Goal: Task Accomplishment & Management: Use online tool/utility

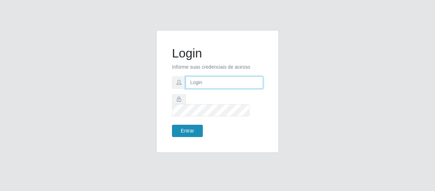
type input "[EMAIL_ADDRESS][DOMAIN_NAME]"
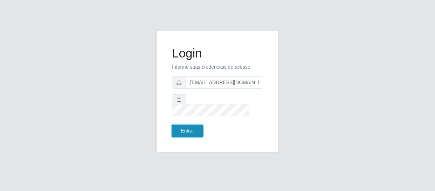
click at [183, 125] on button "Entrar" at bounding box center [187, 131] width 31 height 12
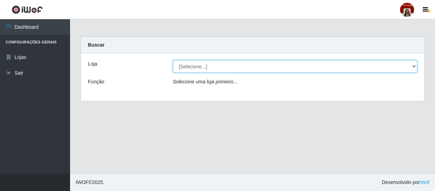
click at [211, 65] on select "[Selecione...] Mar Vermelho - Loja 04" at bounding box center [295, 66] width 244 height 12
select select "251"
click at [173, 60] on select "[Selecione...] Mar Vermelho - Loja 04" at bounding box center [295, 66] width 244 height 12
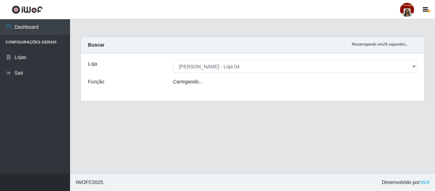
click at [210, 84] on div "Carregando..." at bounding box center [295, 83] width 255 height 10
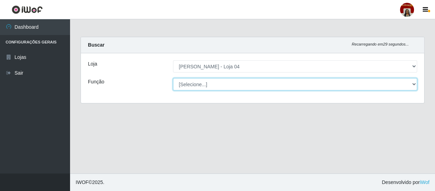
drag, startPoint x: 211, startPoint y: 72, endPoint x: 210, endPoint y: 84, distance: 12.0
click at [210, 84] on select "[Selecione...] ASG ASG + ASG ++ Auxiliar de Depósito Auxiliar de Depósito + Aux…" at bounding box center [295, 84] width 244 height 12
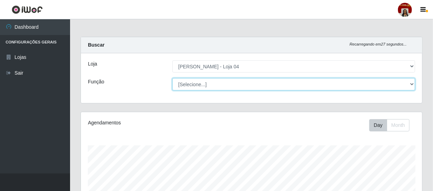
scroll to position [145, 341]
select select "22"
click at [172, 78] on select "[Selecione...] ASG ASG + ASG ++ Auxiliar de Depósito Auxiliar de Depósito + Aux…" at bounding box center [293, 84] width 243 height 12
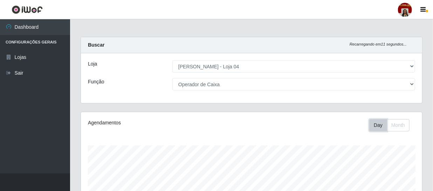
click at [379, 126] on button "Day" at bounding box center [378, 125] width 18 height 12
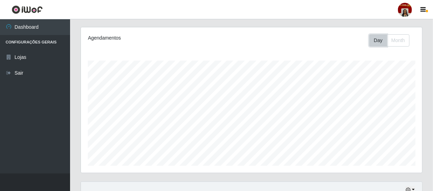
scroll to position [127, 0]
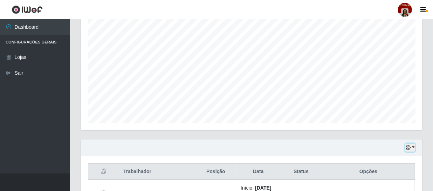
click at [408, 147] on icon "button" at bounding box center [407, 147] width 5 height 5
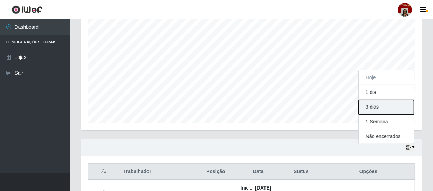
click at [383, 109] on button "3 dias" at bounding box center [385, 107] width 55 height 15
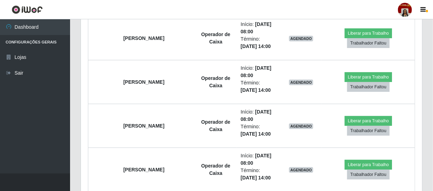
scroll to position [1209, 0]
